Goal: Transaction & Acquisition: Download file/media

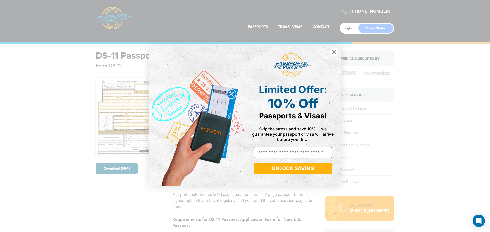
click at [334, 53] on circle "Close dialog" at bounding box center [334, 52] width 8 height 8
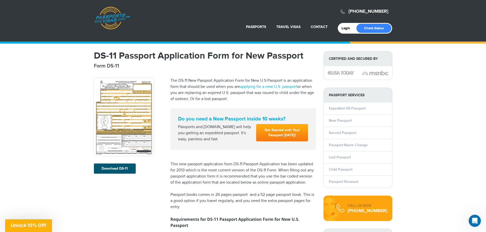
click at [110, 170] on link "Download DS-11" at bounding box center [115, 169] width 42 height 10
